Goal: Task Accomplishment & Management: Use online tool/utility

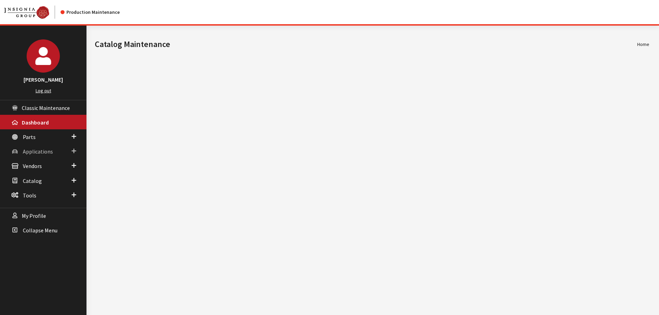
click at [34, 145] on link "Applications" at bounding box center [43, 151] width 86 height 15
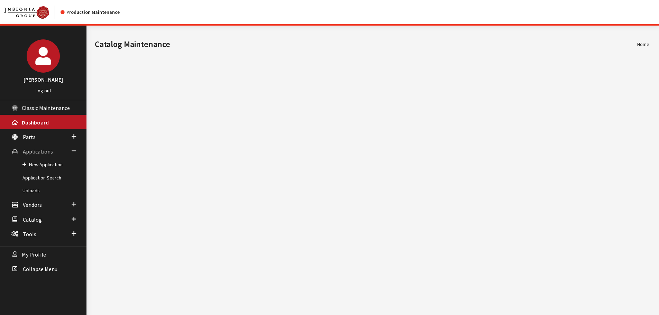
click at [34, 145] on link "Applications" at bounding box center [43, 151] width 86 height 15
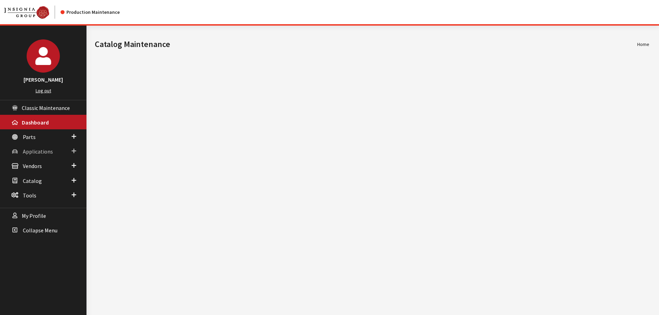
click at [36, 151] on span "Applications" at bounding box center [38, 151] width 30 height 7
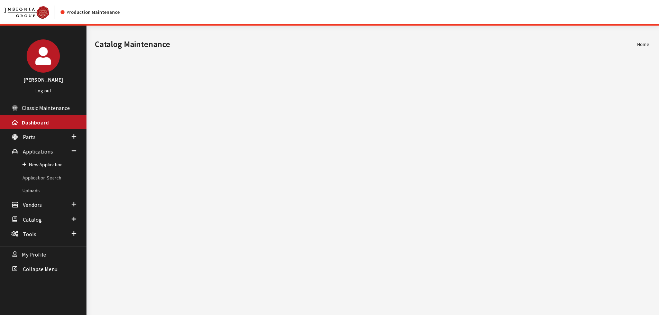
click at [43, 176] on link "Application Search" at bounding box center [43, 178] width 86 height 13
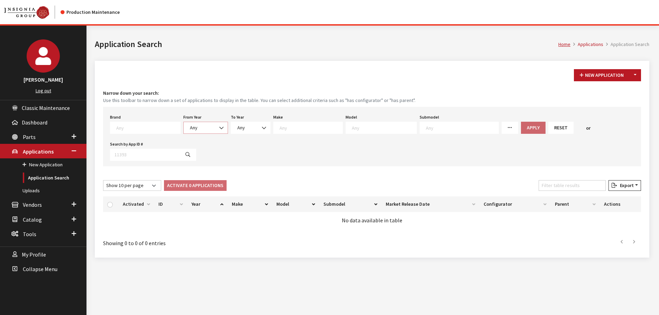
click at [190, 127] on span "Any" at bounding box center [194, 127] width 8 height 6
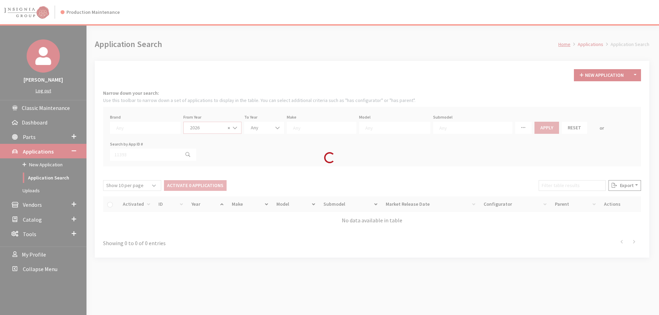
select select "2026"
select select
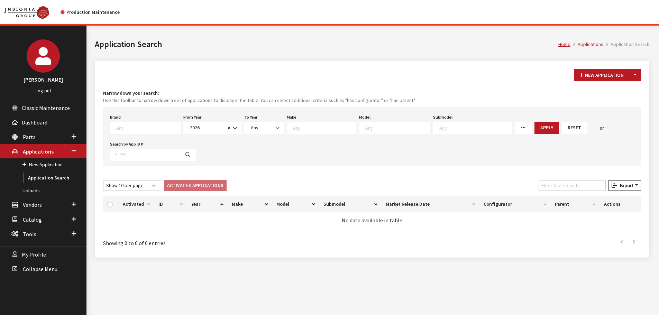
click at [315, 128] on textarea "Search" at bounding box center [324, 127] width 63 height 6
click at [399, 168] on div "New Application Toggle Dropdown New From Existing... Narrow down your search: U…" at bounding box center [372, 159] width 554 height 197
